Goal: Understand process/instructions: Learn how to perform a task or action

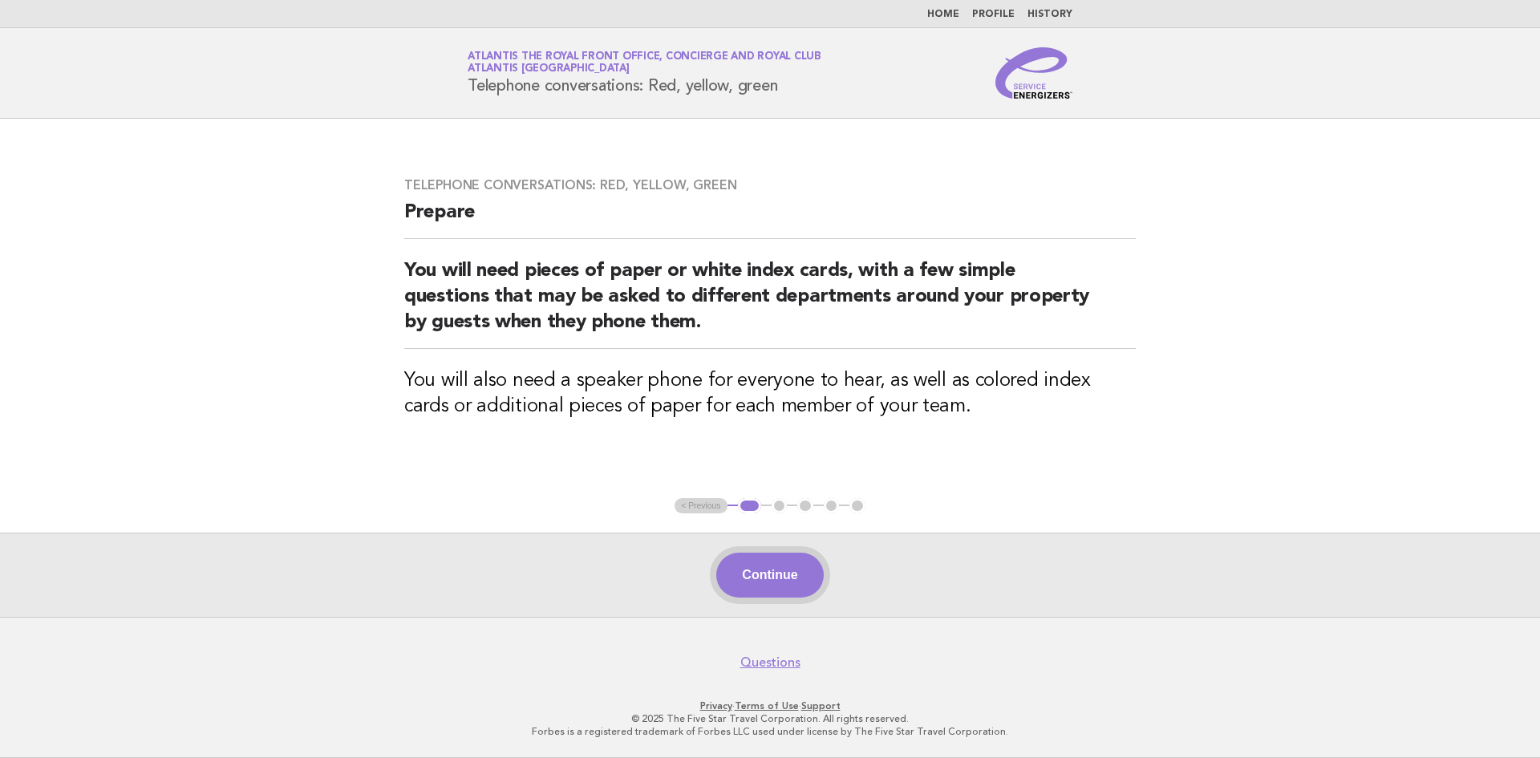
click at [793, 587] on button "Continue" at bounding box center [769, 575] width 107 height 45
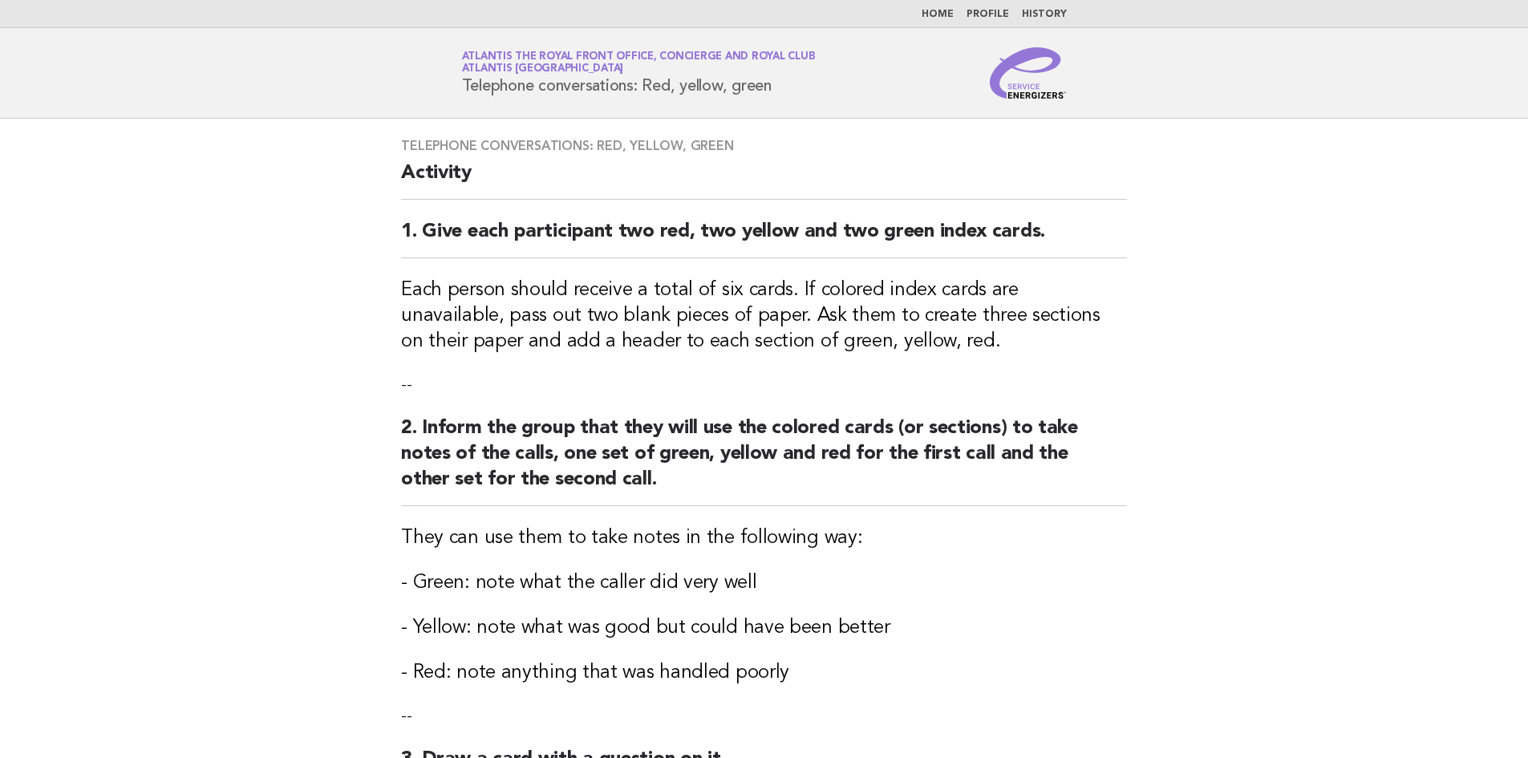
click at [521, 461] on h2 "2. Inform the group that they will use the colored cards (or sections) to take …" at bounding box center [764, 460] width 726 height 91
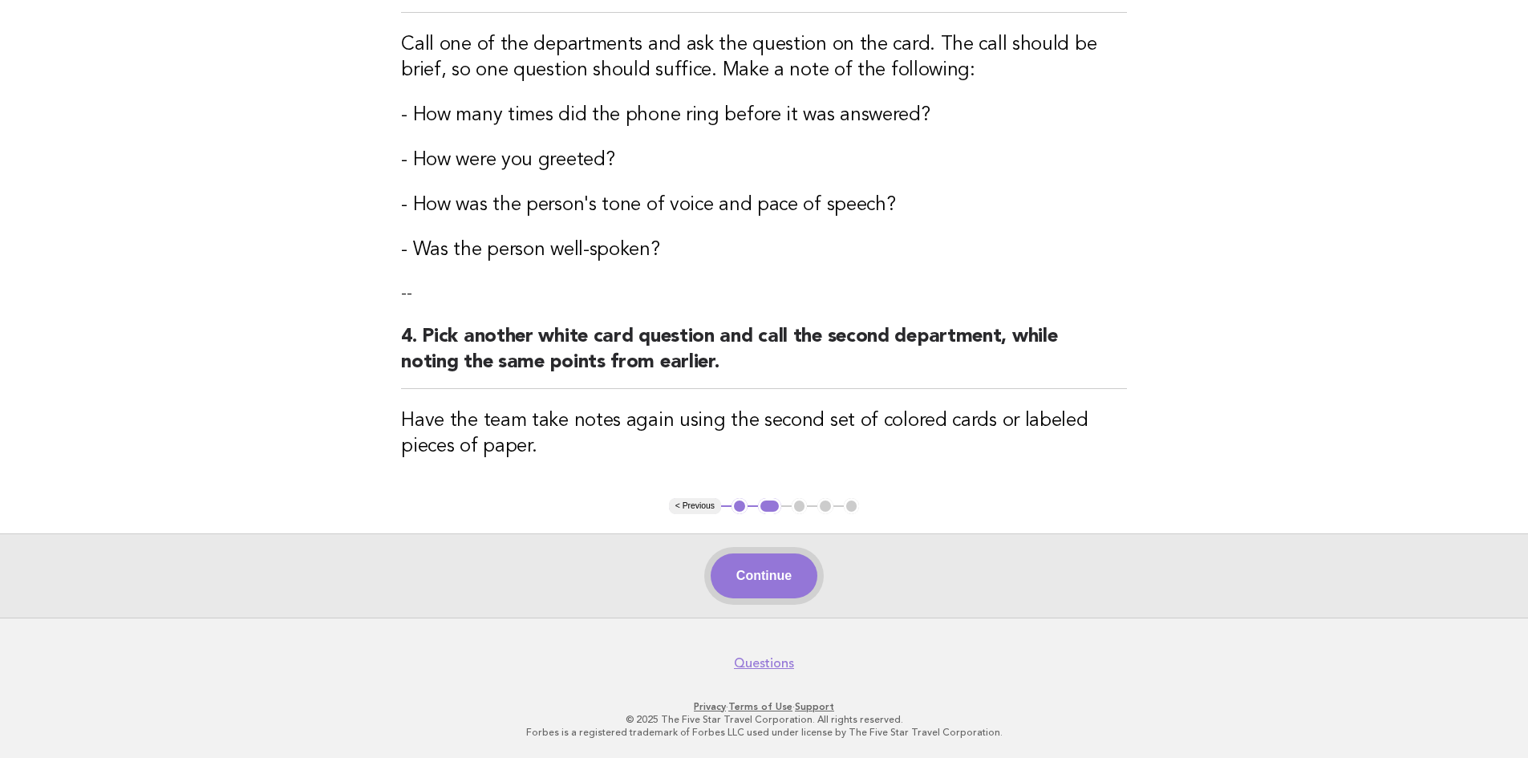
click at [783, 565] on button "Continue" at bounding box center [764, 575] width 107 height 45
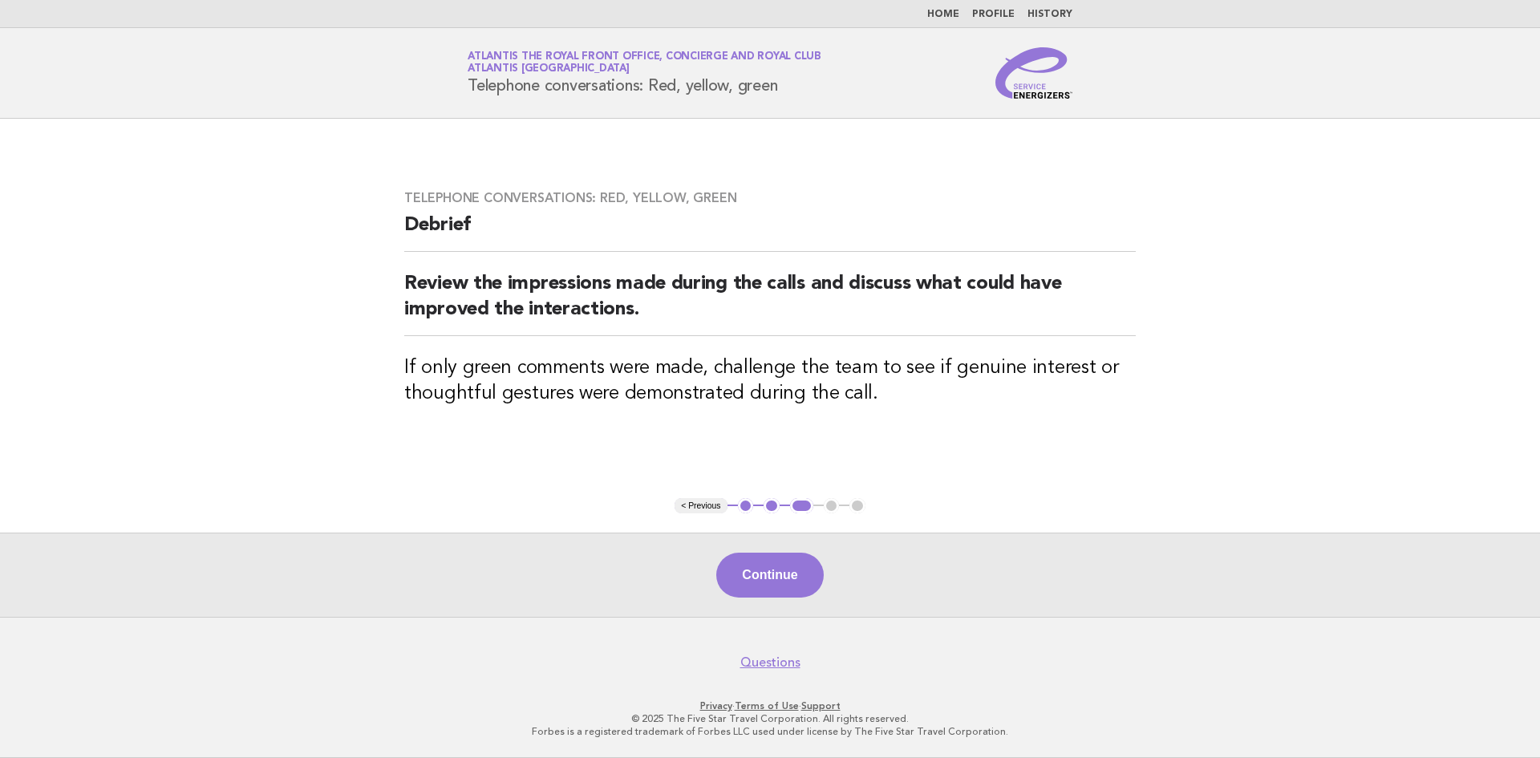
click at [340, 437] on main "Telephone conversations: Red, yellow, green Debrief Review the impressions made…" at bounding box center [770, 368] width 1540 height 498
click at [796, 587] on button "Continue" at bounding box center [769, 575] width 107 height 45
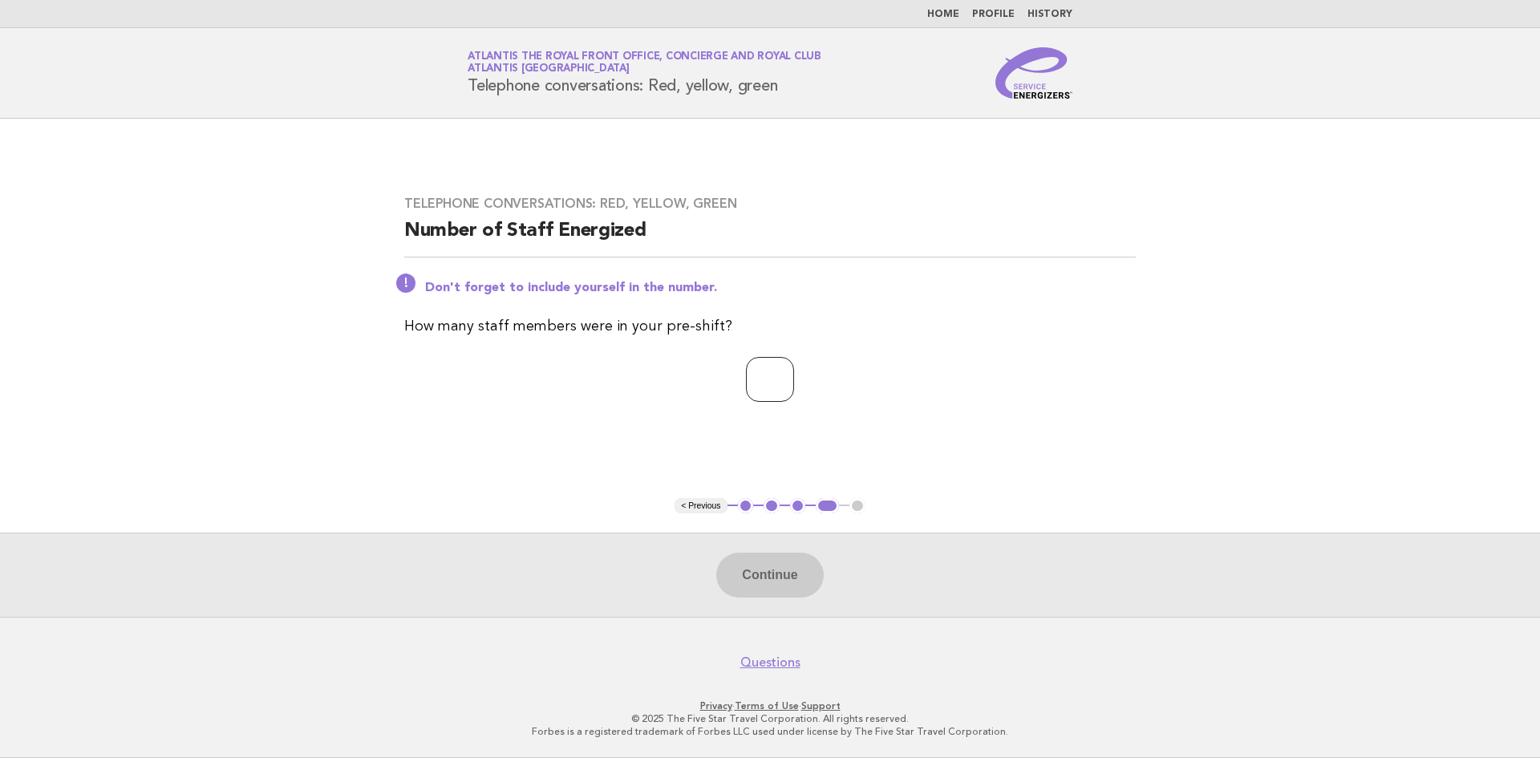
click at [769, 392] on input "number" at bounding box center [770, 379] width 48 height 45
type input "*"
click at [785, 558] on button "Continue" at bounding box center [769, 575] width 107 height 45
